Goal: Navigation & Orientation: Find specific page/section

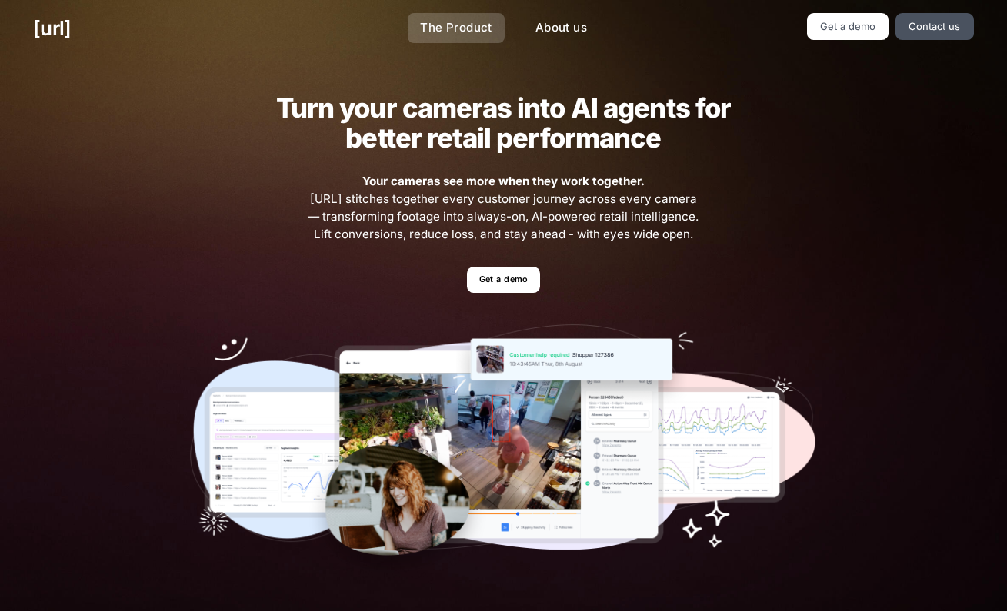
click at [467, 32] on link "The Product" at bounding box center [456, 28] width 97 height 30
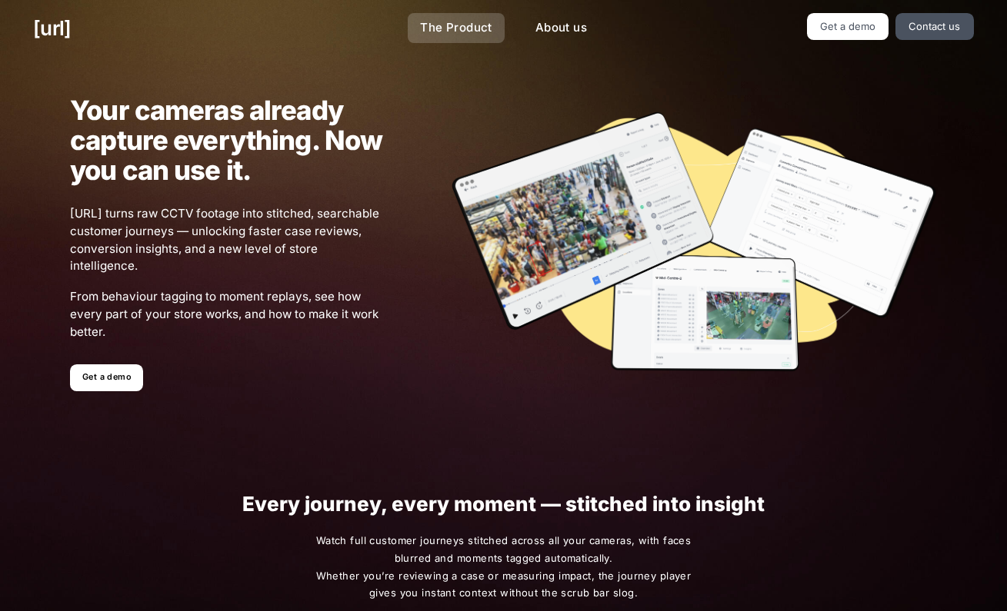
click at [459, 25] on link "The Product" at bounding box center [456, 28] width 97 height 30
click at [462, 32] on link "The Product" at bounding box center [456, 28] width 97 height 30
click at [958, 28] on link "Contact us" at bounding box center [934, 26] width 78 height 27
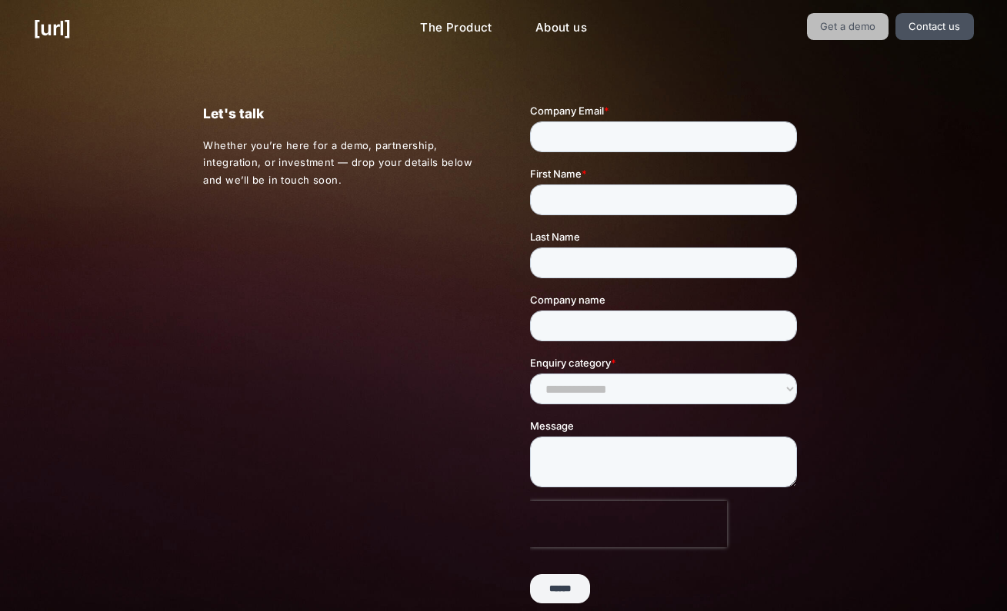
click at [848, 35] on link "Get a demo" at bounding box center [848, 26] width 82 height 27
